Goal: Task Accomplishment & Management: Complete application form

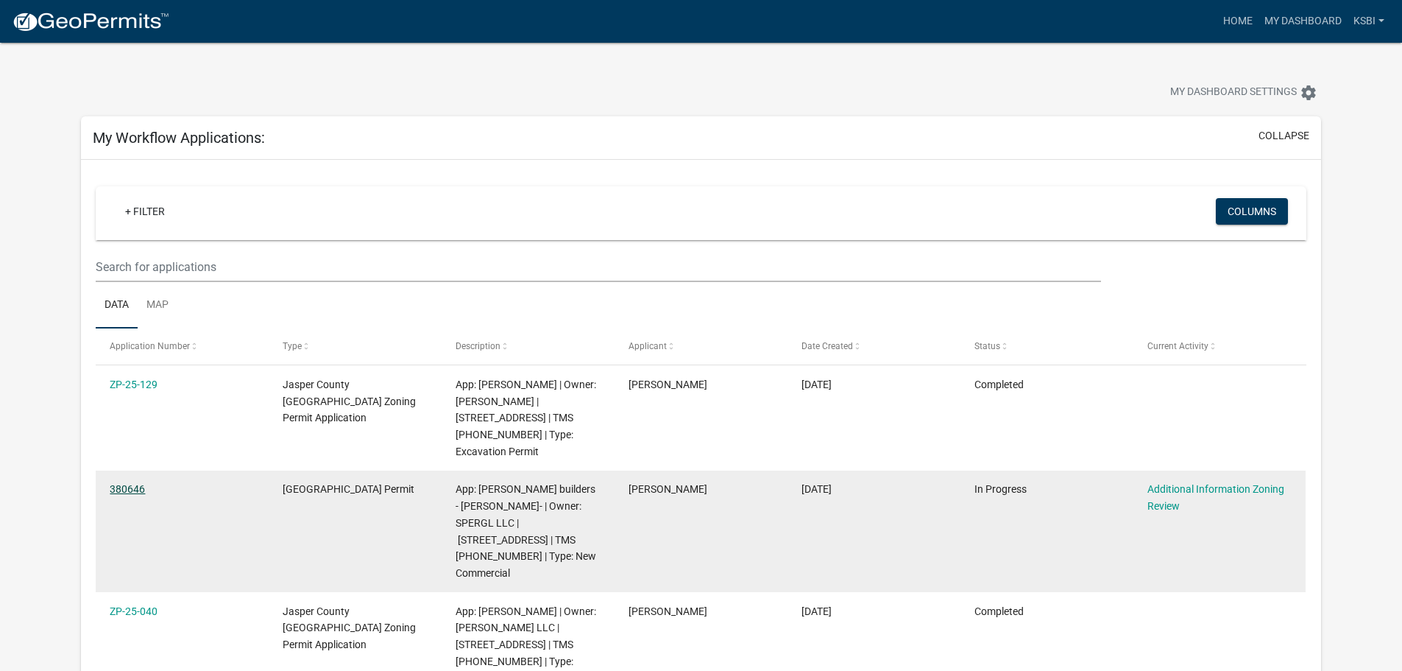
click at [135, 485] on link "380646" at bounding box center [127, 489] width 35 height 12
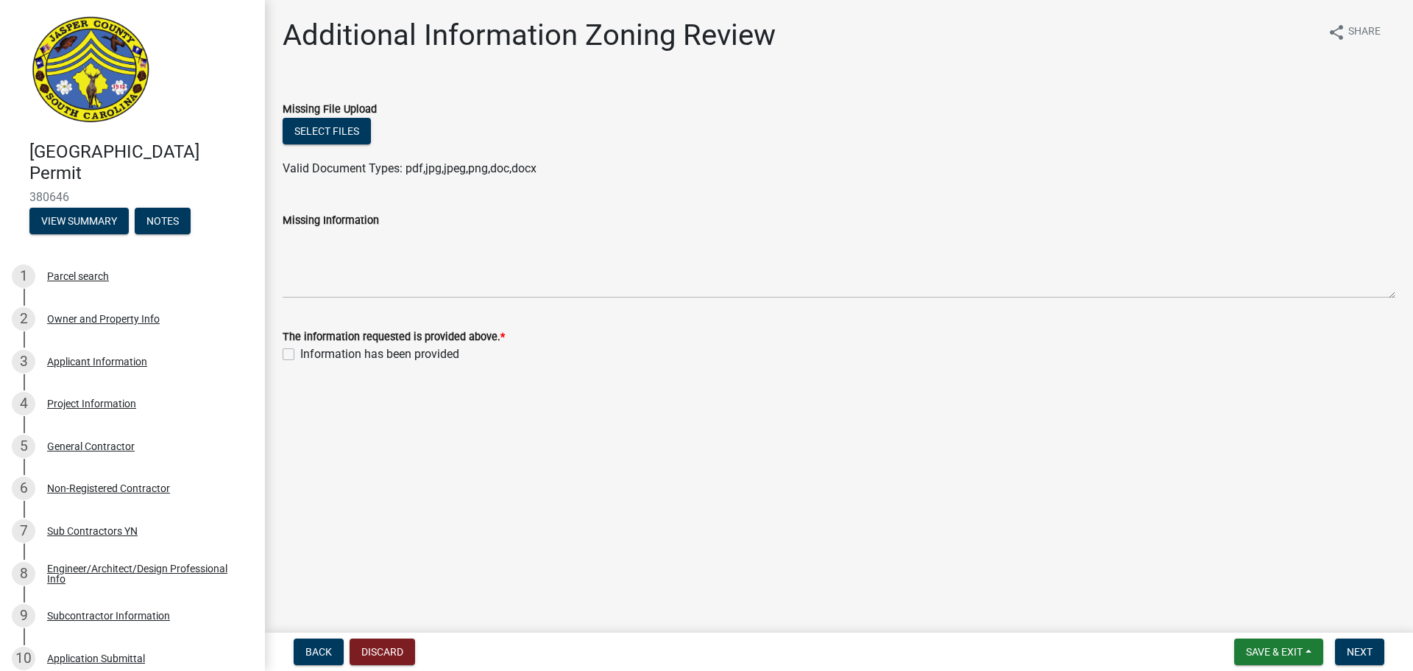
drag, startPoint x: 44, startPoint y: 197, endPoint x: 32, endPoint y: 199, distance: 12.7
click at [32, 199] on span "380646" at bounding box center [132, 197] width 206 height 14
copy span "380646"
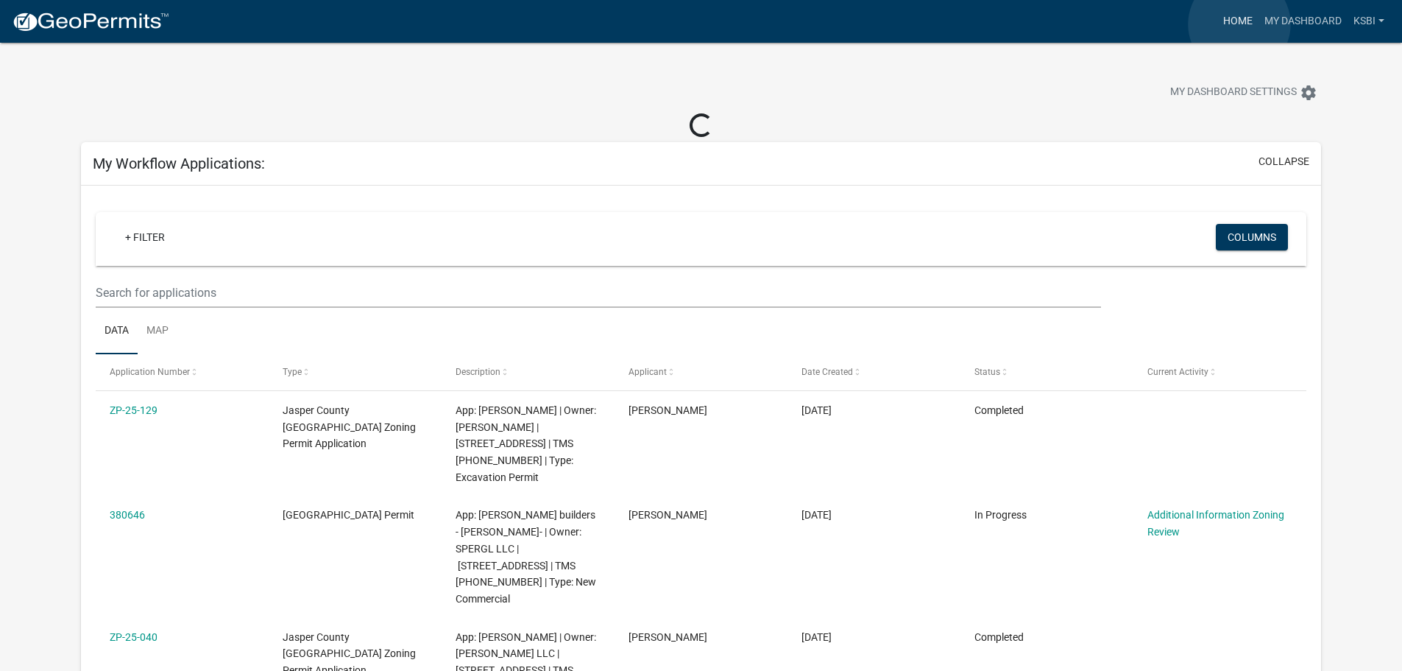
click at [1239, 24] on link "Home" at bounding box center [1237, 21] width 41 height 28
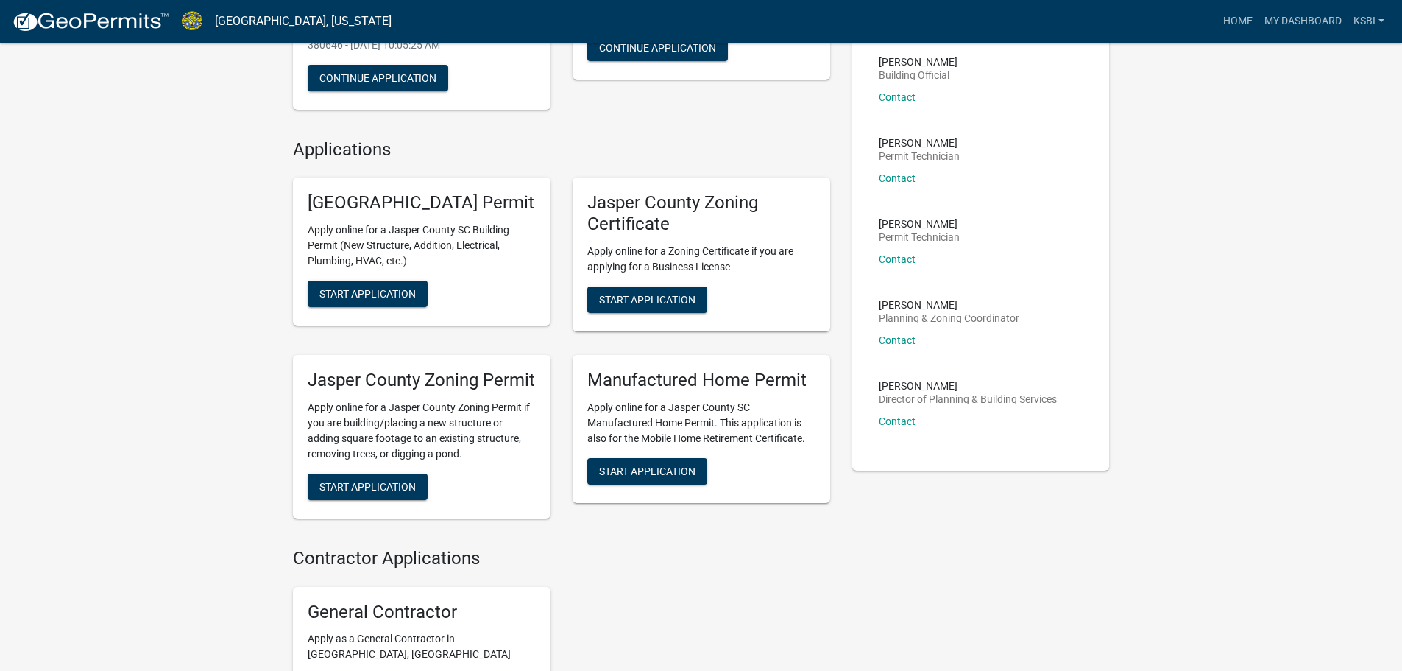
scroll to position [270, 0]
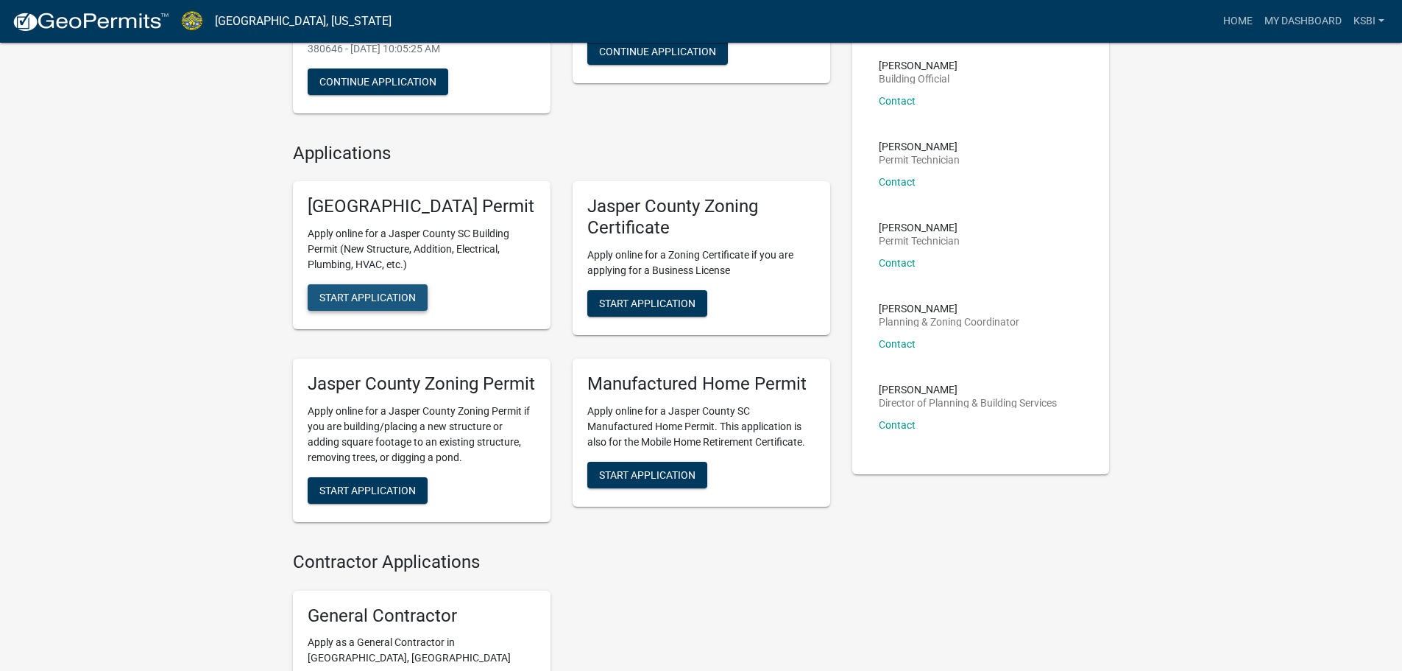
click at [389, 311] on button "Start Application" at bounding box center [368, 297] width 120 height 26
